Goal: Find specific page/section: Find specific page/section

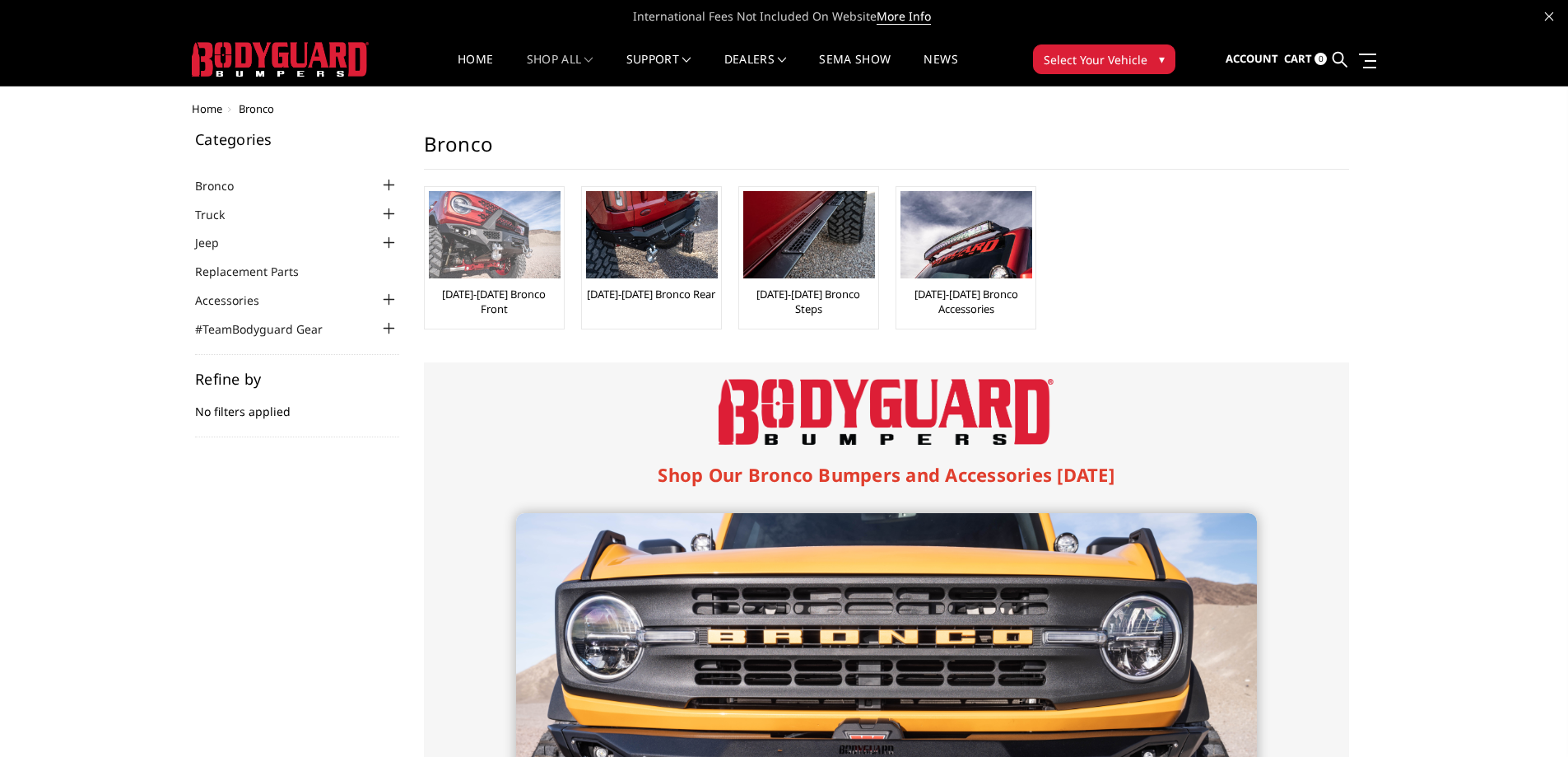
click at [521, 244] on img at bounding box center [494, 234] width 132 height 87
